Goal: Task Accomplishment & Management: Use online tool/utility

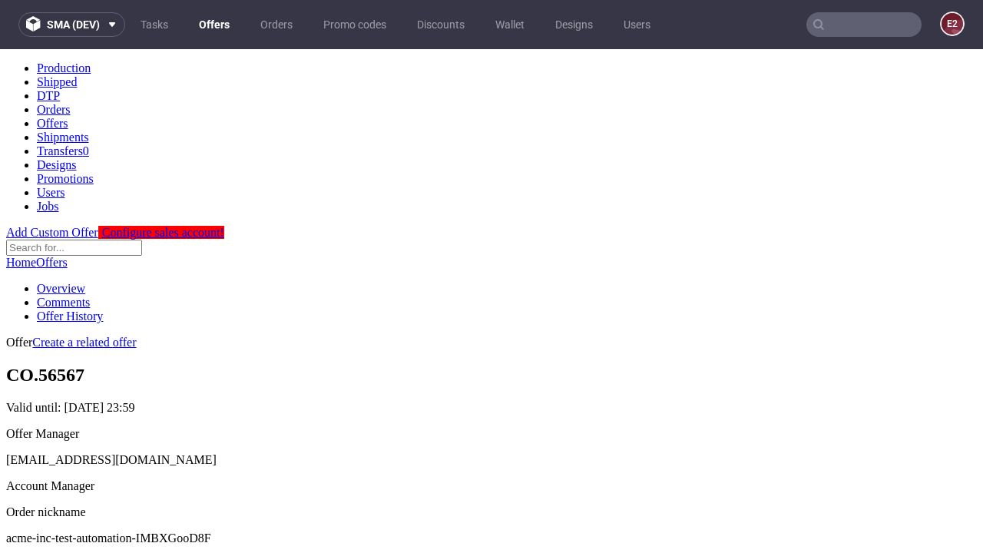
scroll to position [152, 0]
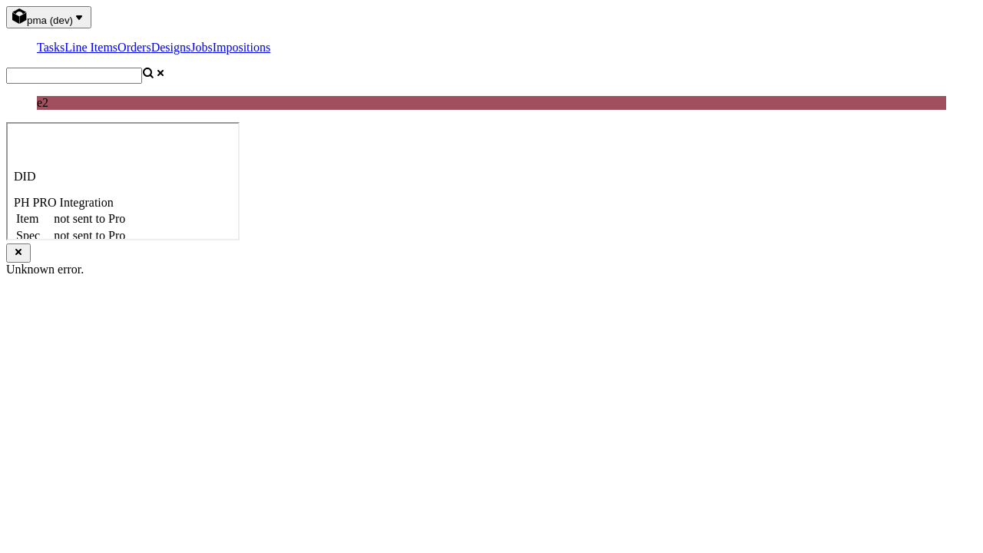
select select "accepted"
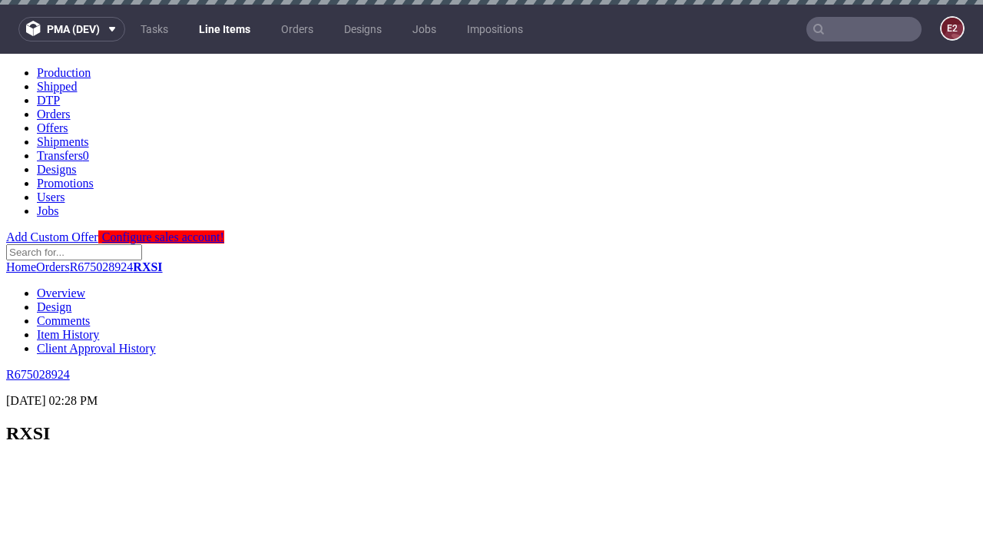
scroll to position [2110, 0]
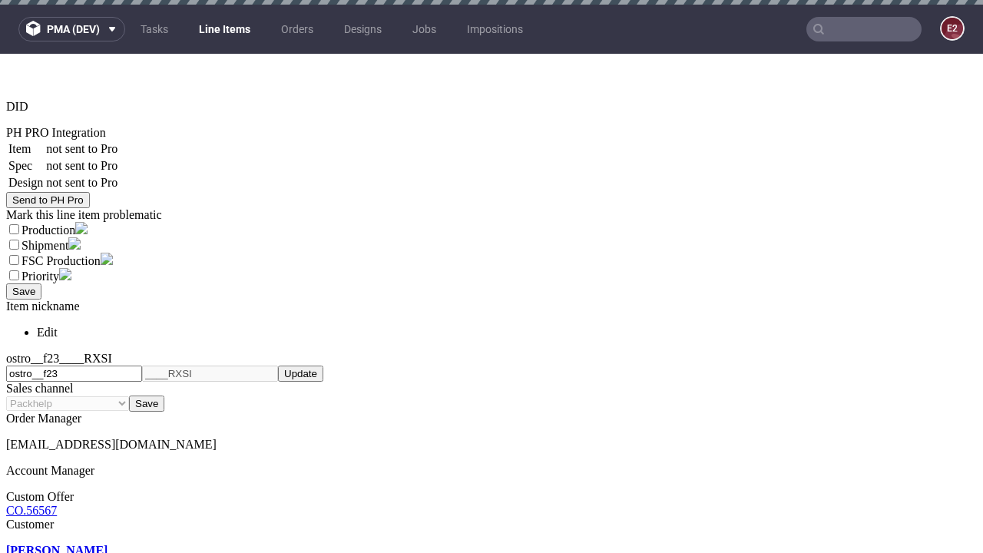
select select "received"
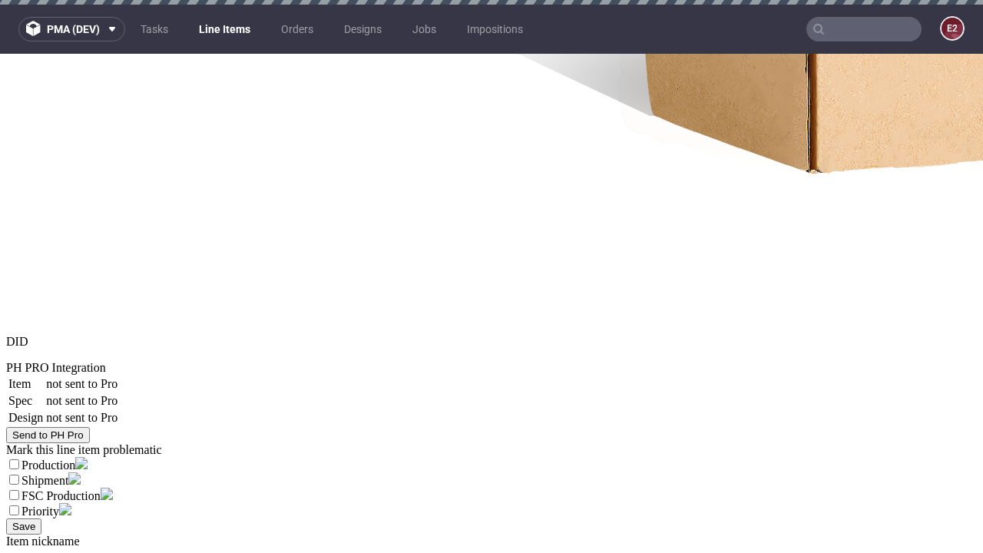
select select "accepted_dtp_issue_reprint"
